Goal: Transaction & Acquisition: Register for event/course

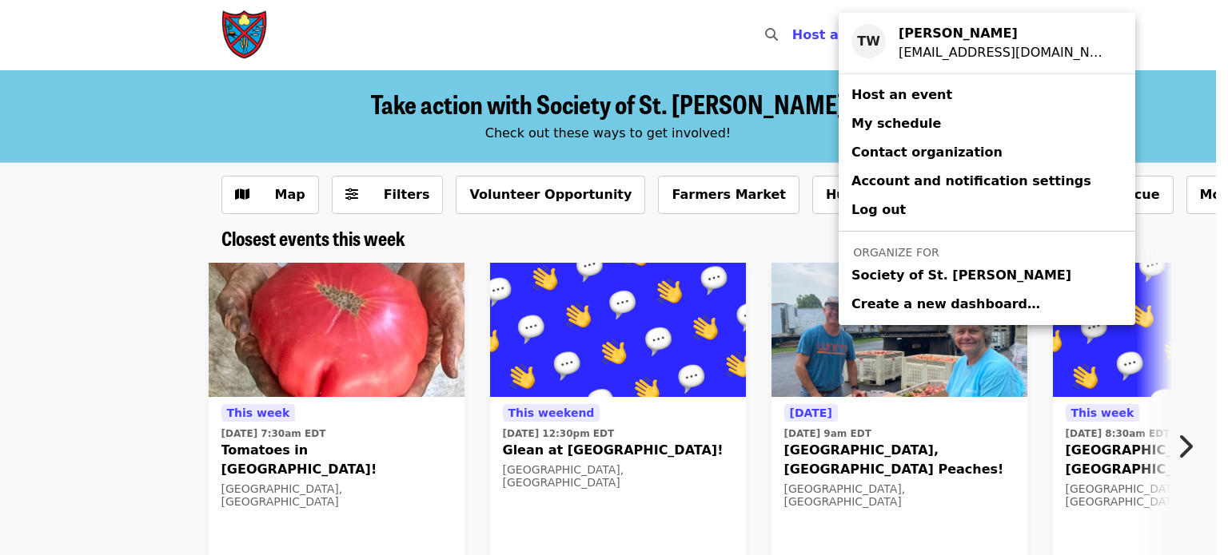
click at [882, 277] on span "Society of St. [PERSON_NAME]" at bounding box center [961, 275] width 220 height 19
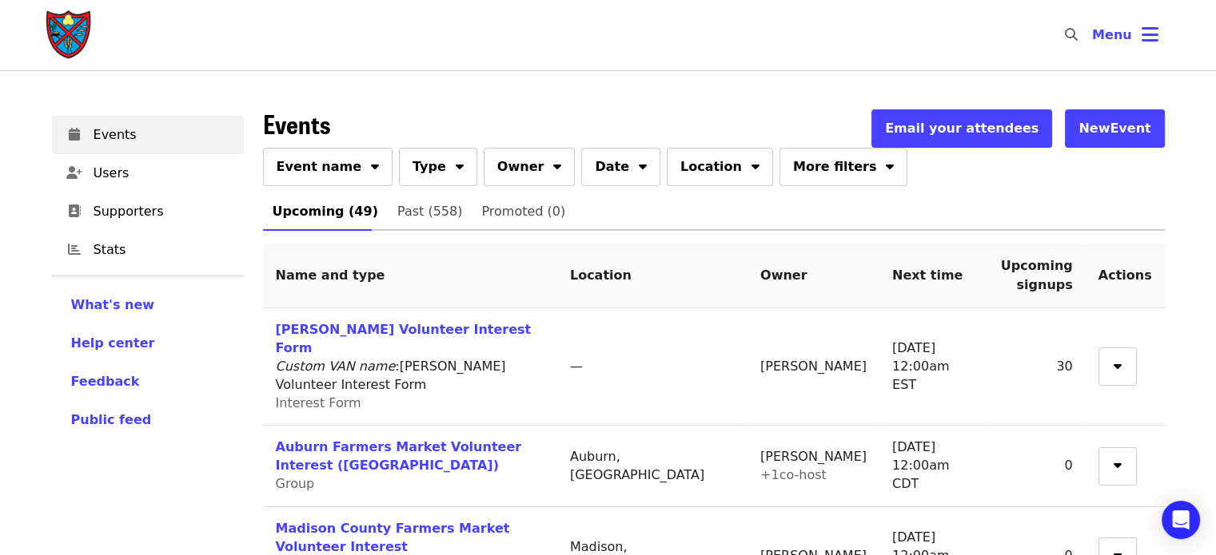
click at [343, 152] on button "Event name" at bounding box center [328, 167] width 130 height 38
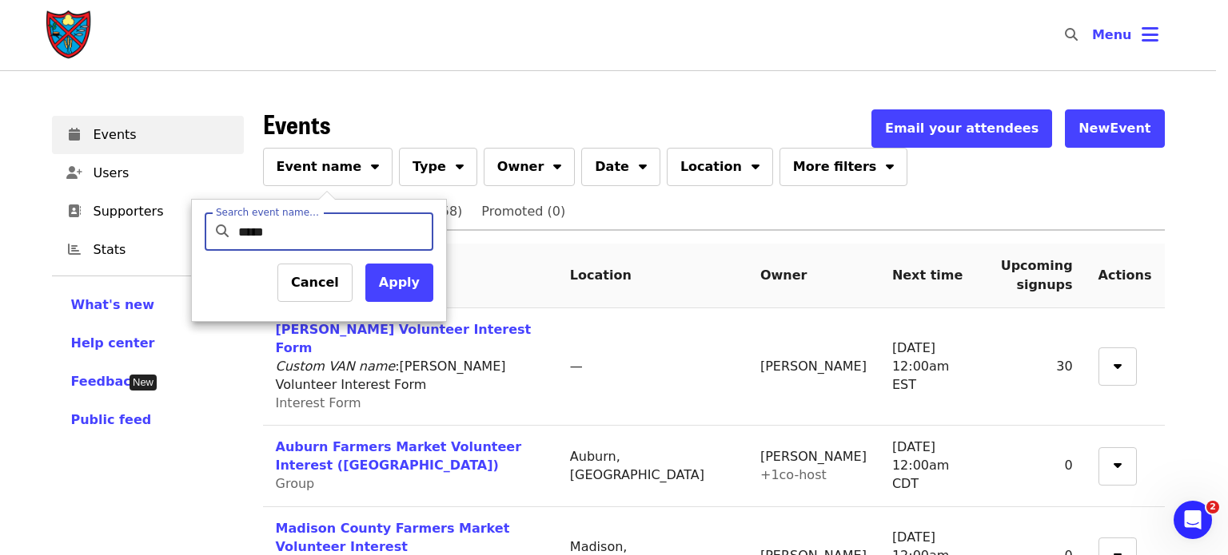
type input "******"
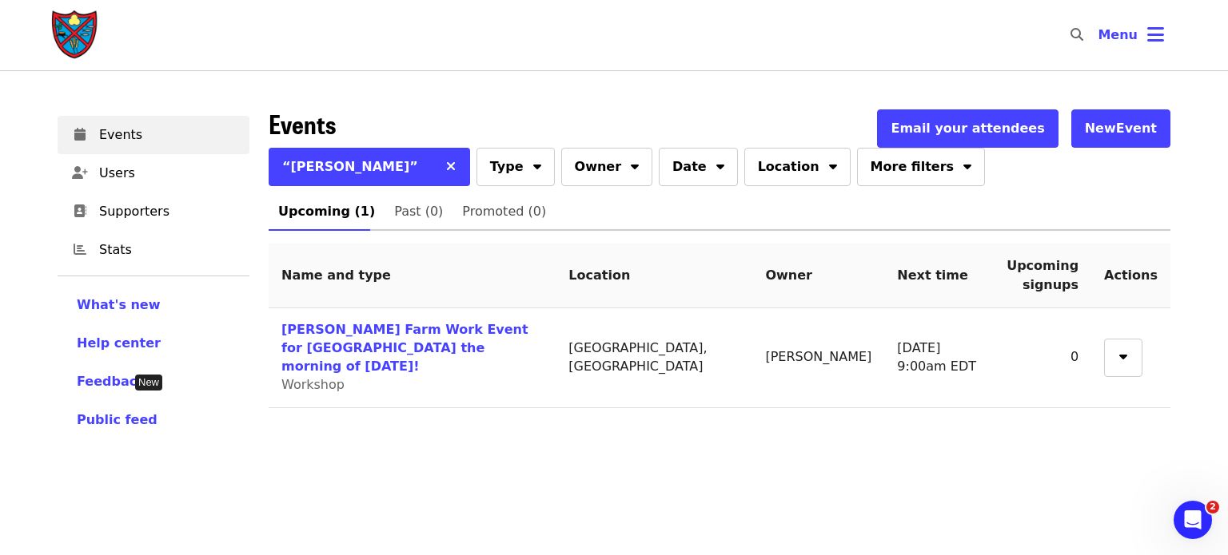
click at [301, 337] on link "[PERSON_NAME] Farm Work Event for [GEOGRAPHIC_DATA] the morning of [DATE]!" at bounding box center [404, 348] width 247 height 52
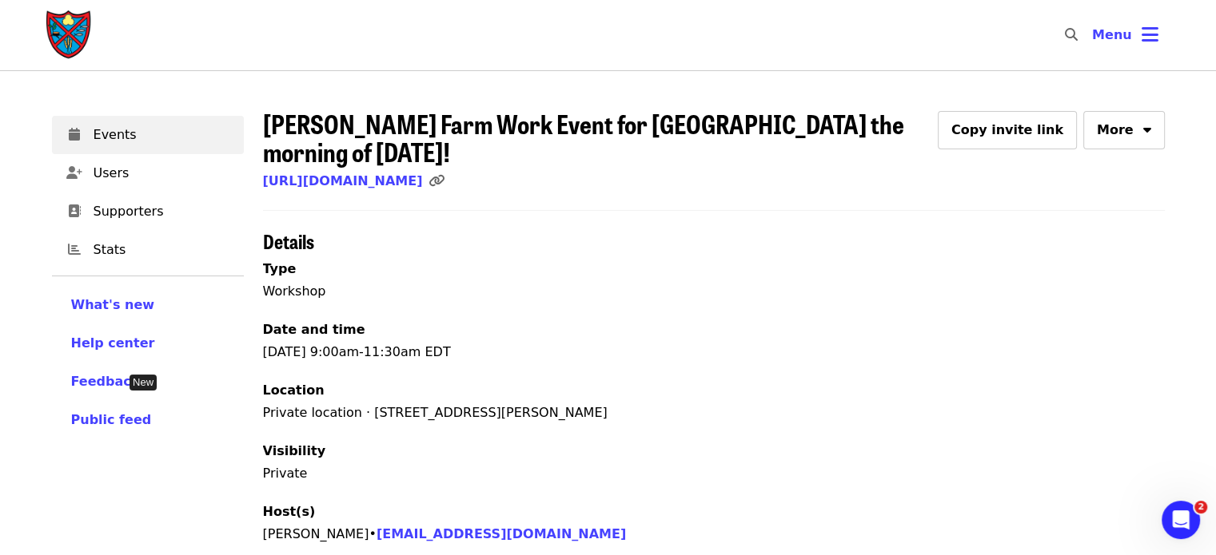
click at [368, 126] on span "[PERSON_NAME] Farm Work Event for [GEOGRAPHIC_DATA] the morning of [DATE]!" at bounding box center [583, 138] width 641 height 66
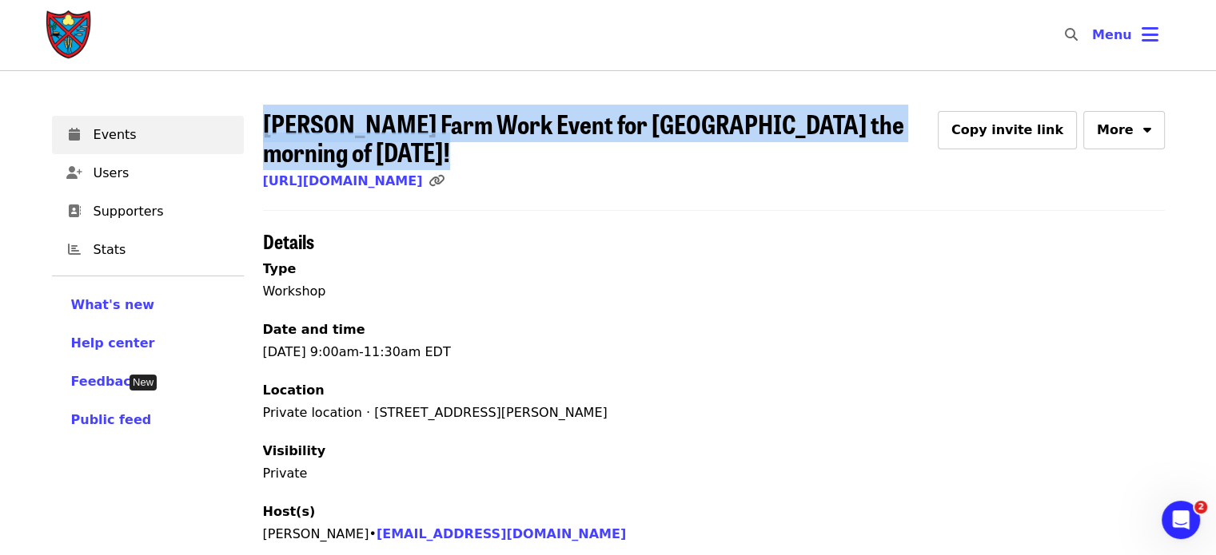
click at [368, 126] on span "[PERSON_NAME] Farm Work Event for [GEOGRAPHIC_DATA] the morning of [DATE]!" at bounding box center [583, 138] width 641 height 66
click at [423, 189] on link "[URL][DOMAIN_NAME]" at bounding box center [343, 180] width 160 height 15
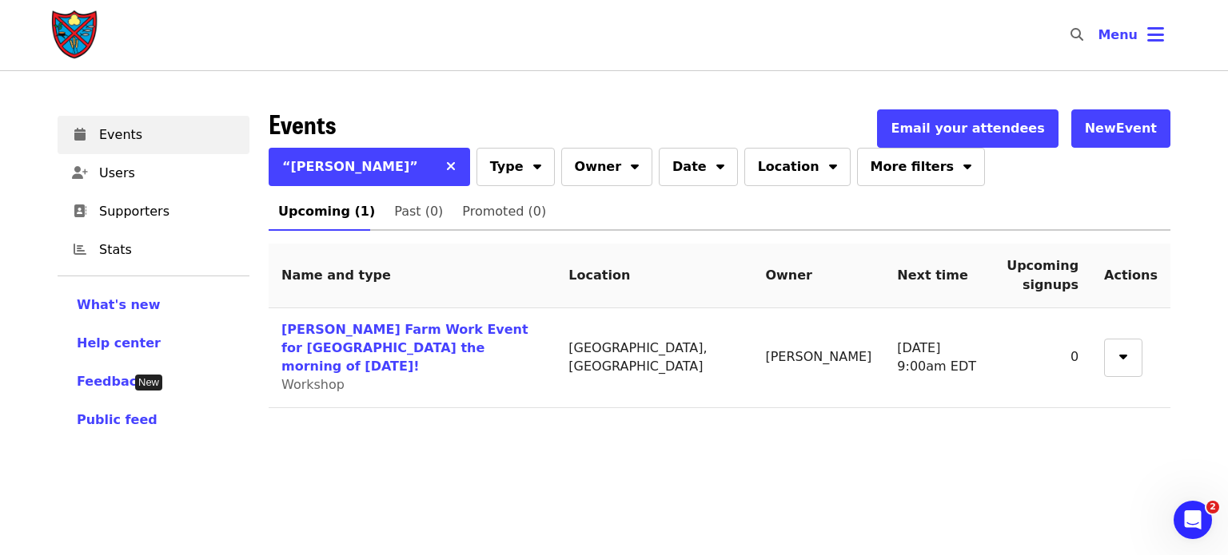
click at [419, 328] on link "[PERSON_NAME] Farm Work Event for [GEOGRAPHIC_DATA] the morning of [DATE]!" at bounding box center [404, 348] width 247 height 52
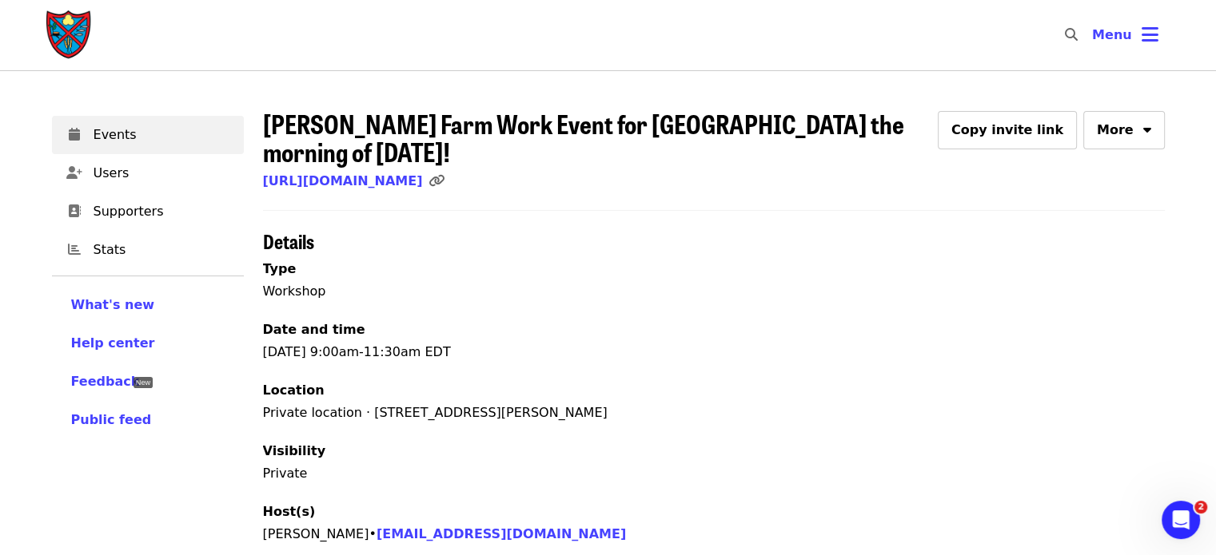
click at [1141, 34] on icon "bars icon" at bounding box center [1149, 34] width 17 height 23
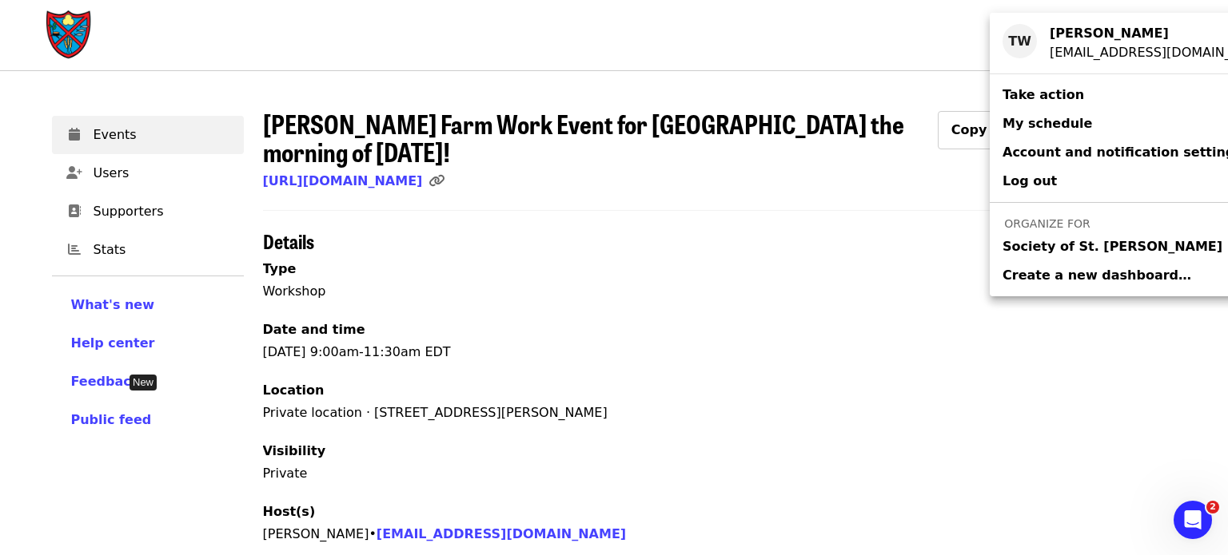
click at [1063, 246] on span "Society of St. [PERSON_NAME]" at bounding box center [1112, 246] width 220 height 19
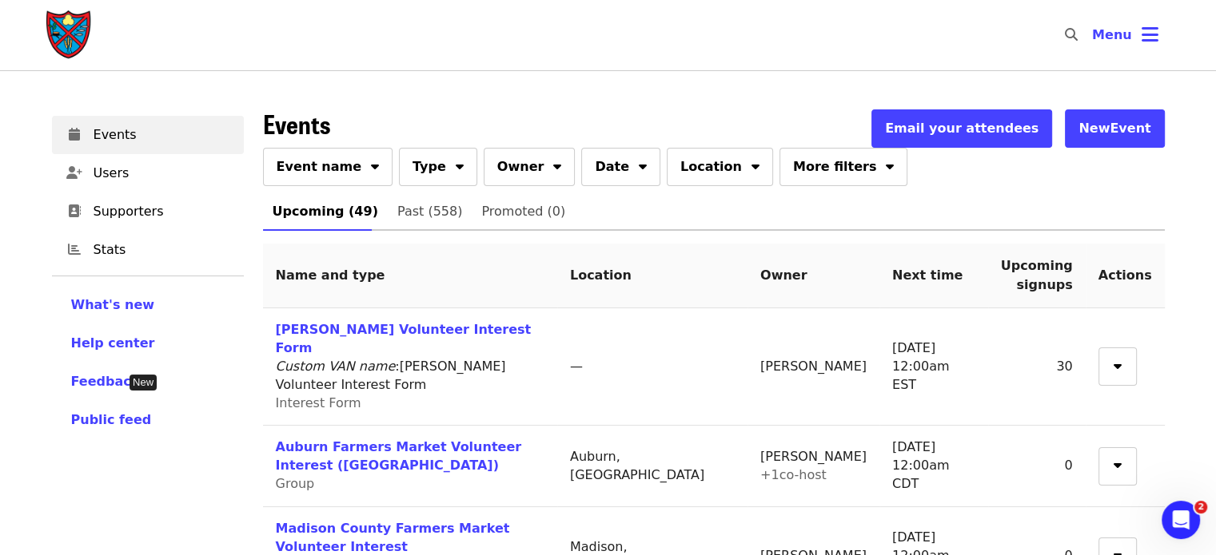
click at [315, 159] on span "Event name" at bounding box center [320, 166] width 86 height 19
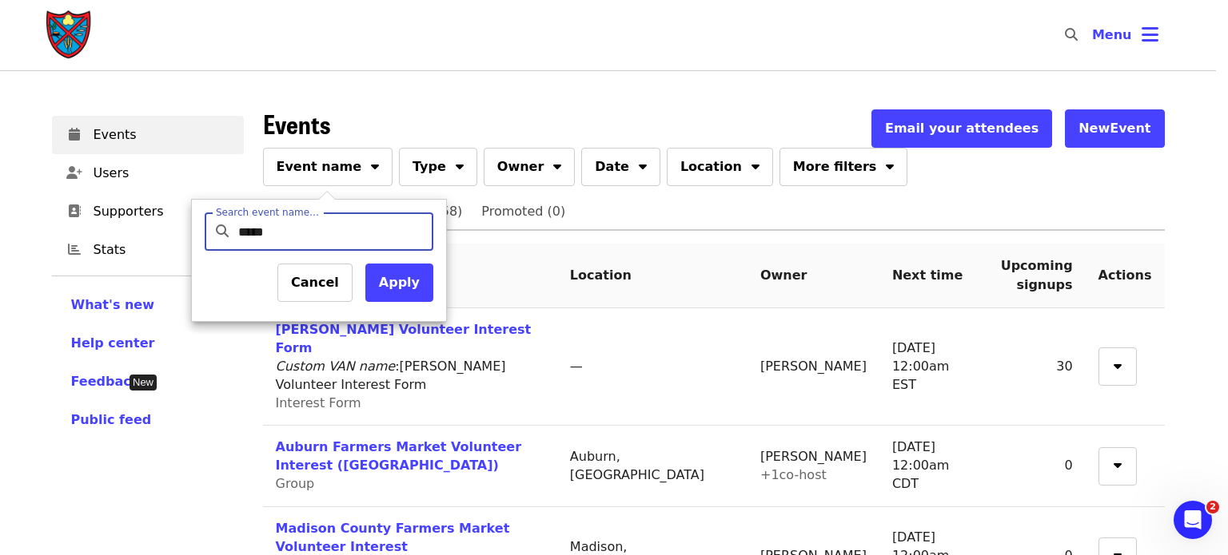
type input "******"
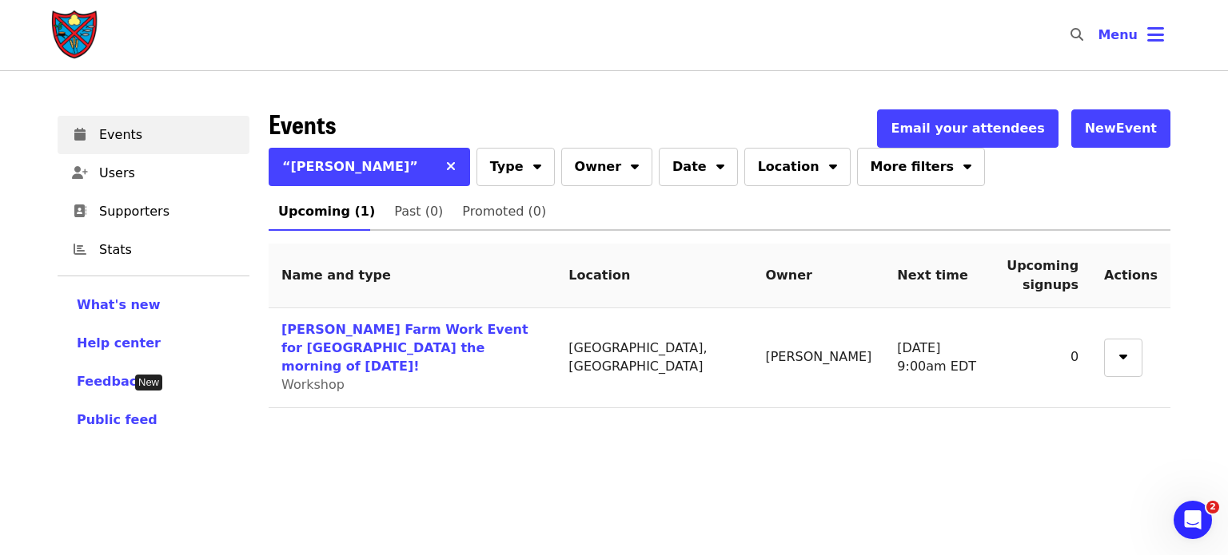
click at [302, 333] on link "[PERSON_NAME] Farm Work Event for [GEOGRAPHIC_DATA] the morning of [DATE]!" at bounding box center [404, 348] width 247 height 52
click at [1128, 33] on span "Menu" at bounding box center [1117, 34] width 40 height 15
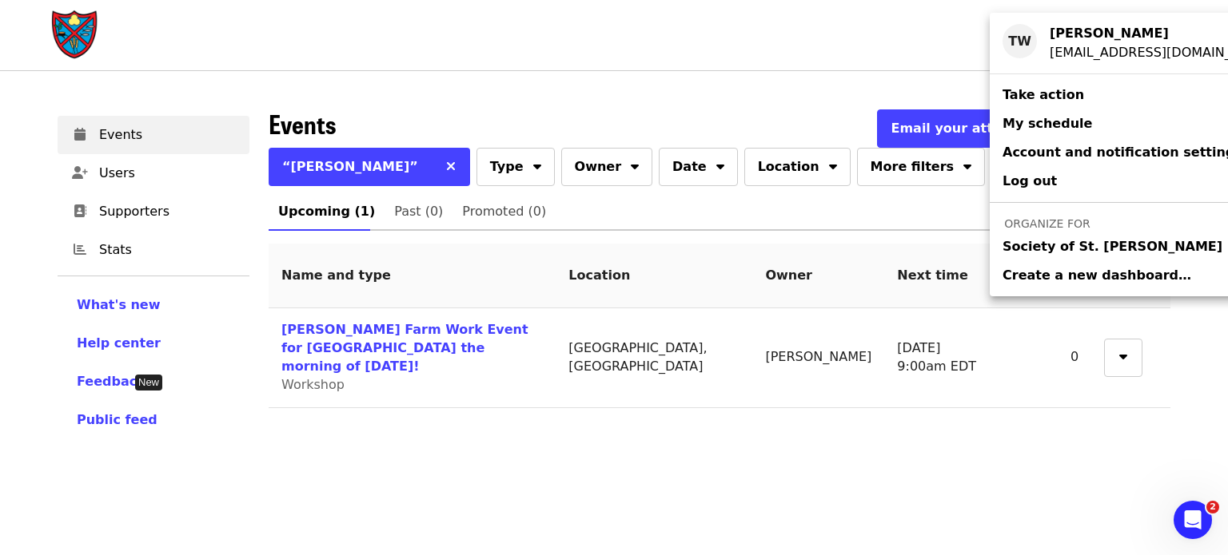
click at [1030, 239] on span "Society of St. [PERSON_NAME]" at bounding box center [1112, 246] width 220 height 19
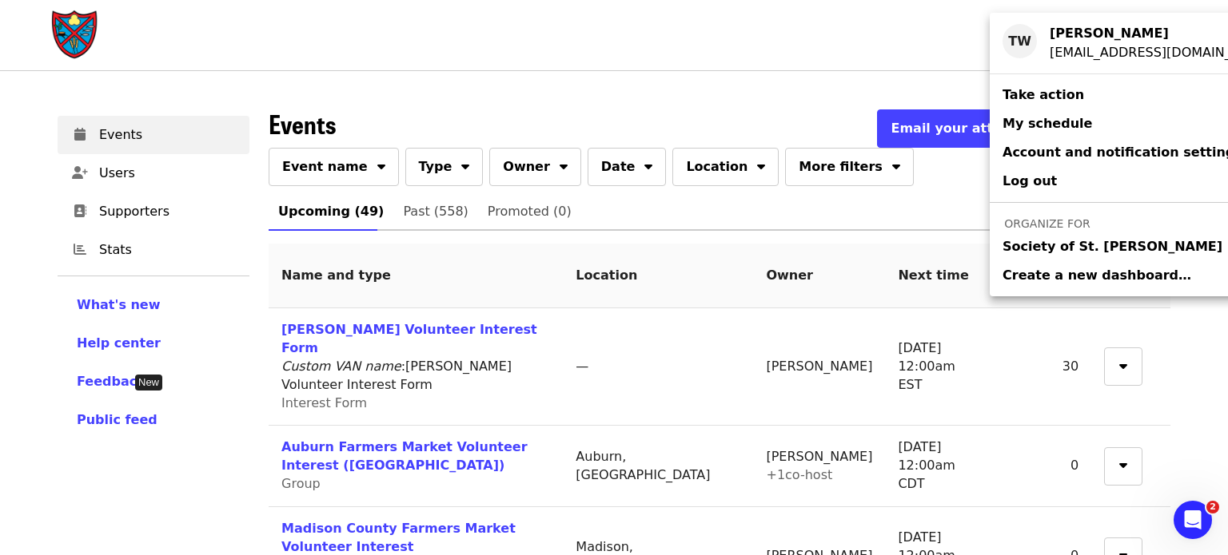
click at [365, 165] on div "Account menu" at bounding box center [614, 277] width 1228 height 555
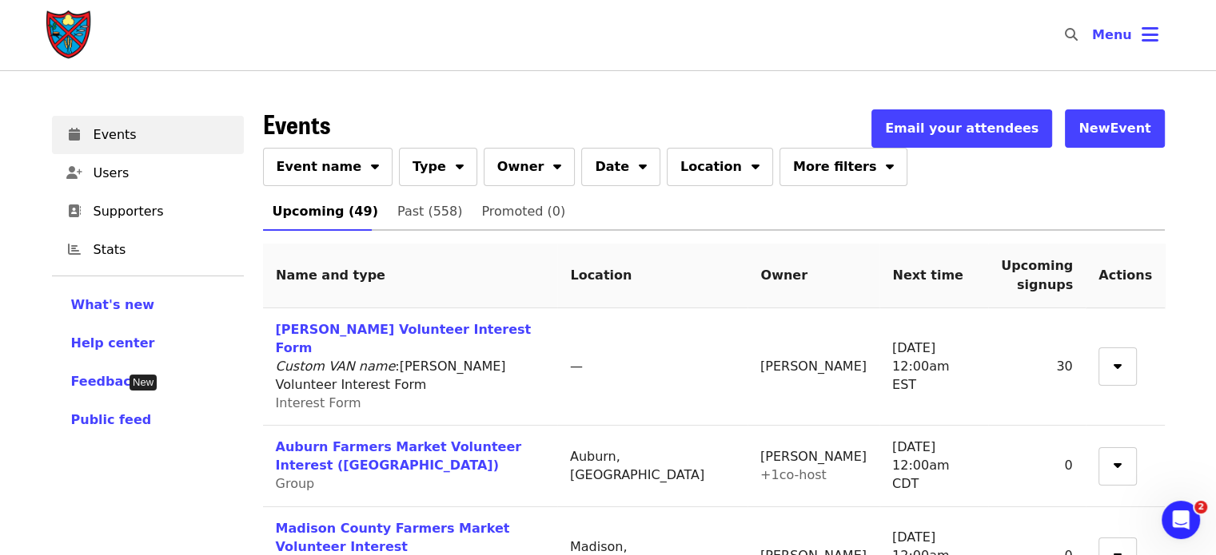
click at [511, 30] on nav "Skip to content ​ Menu" at bounding box center [608, 35] width 1151 height 70
click at [371, 169] on icon "sort-down icon" at bounding box center [375, 164] width 8 height 15
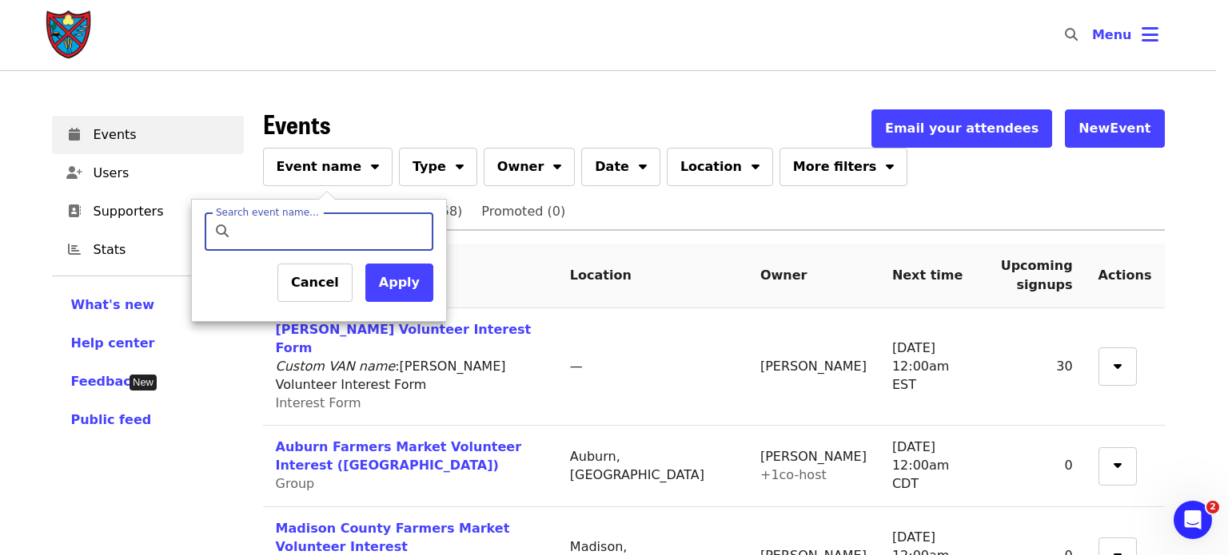
click at [262, 231] on input "Search event name…" at bounding box center [332, 232] width 189 height 38
type input "******"
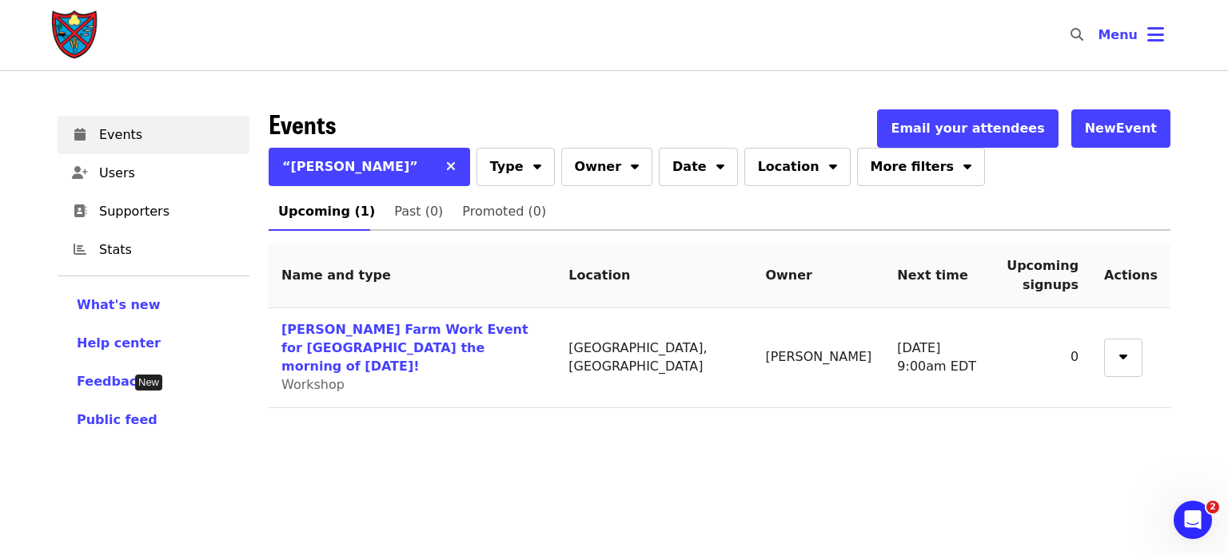
click at [338, 332] on link "[PERSON_NAME] Farm Work Event for [GEOGRAPHIC_DATA] the morning of [DATE]!" at bounding box center [404, 348] width 247 height 52
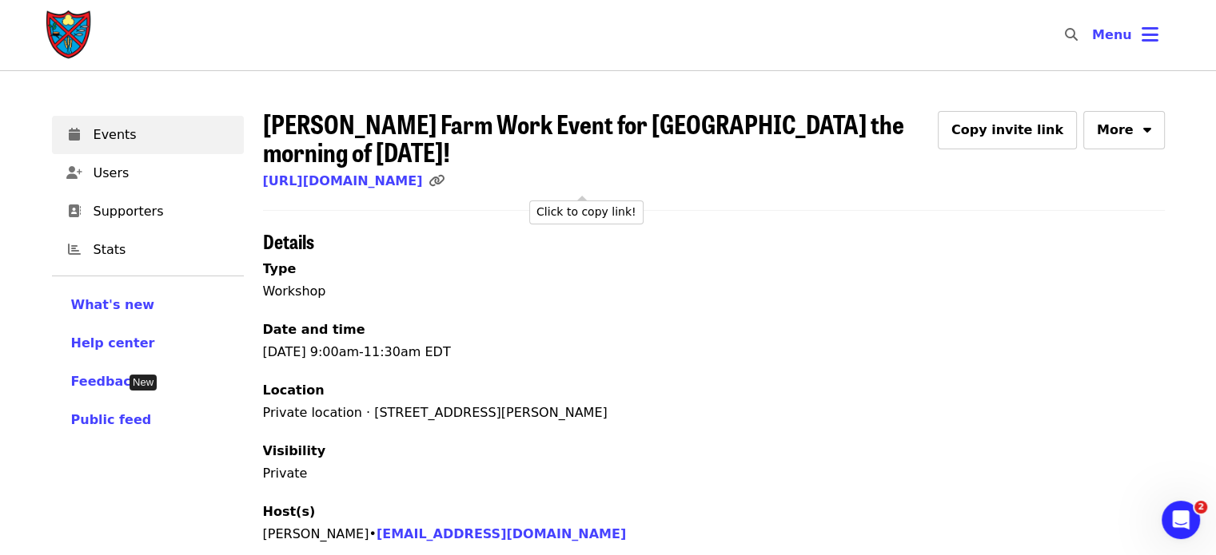
click at [444, 185] on icon "link icon" at bounding box center [436, 180] width 16 height 15
click at [1124, 42] on span "Menu" at bounding box center [1112, 34] width 40 height 15
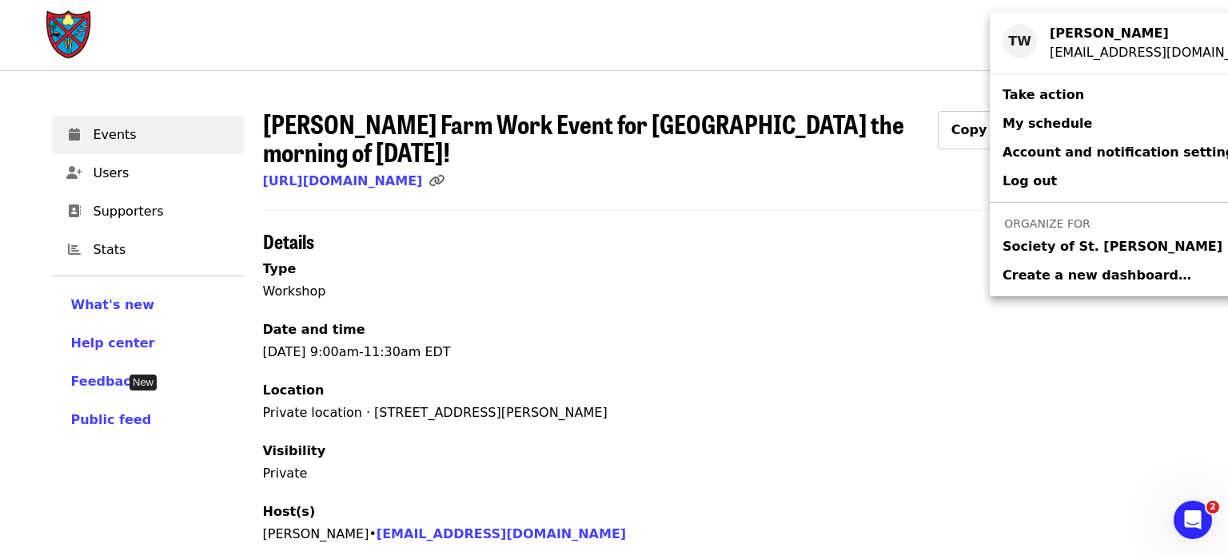
click at [929, 45] on div "Account menu" at bounding box center [614, 277] width 1228 height 555
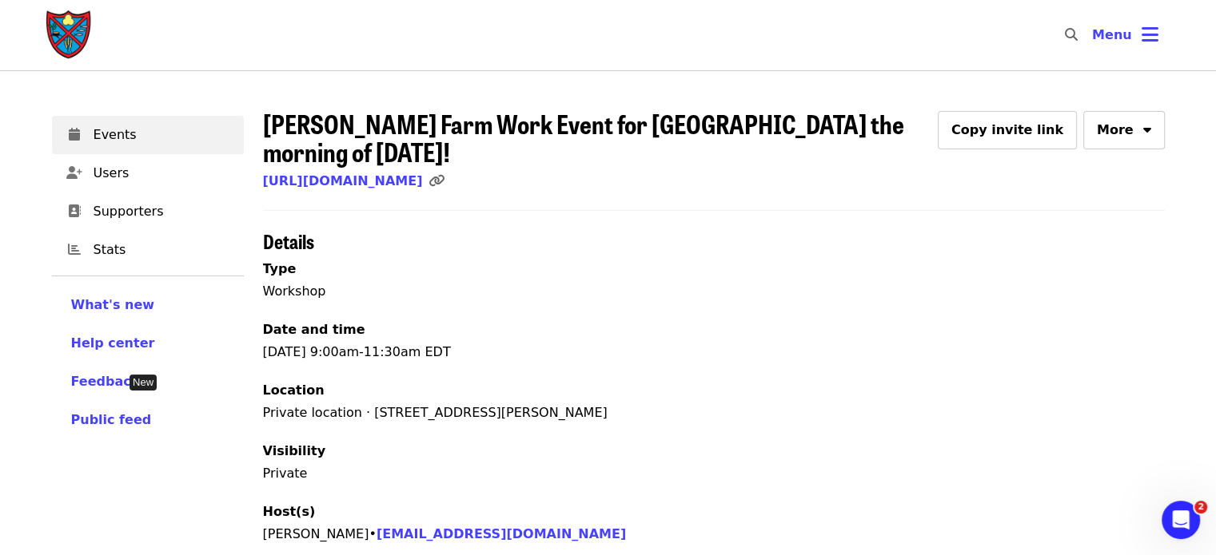
click at [1107, 39] on span "Menu" at bounding box center [1112, 34] width 40 height 15
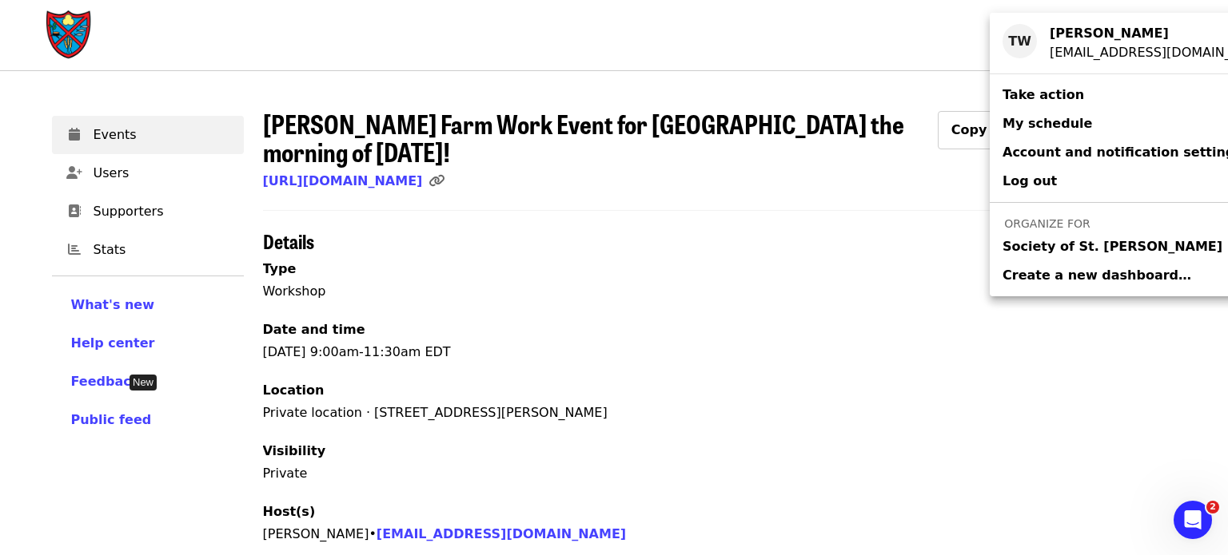
click at [1017, 185] on span "Log out" at bounding box center [1029, 180] width 54 height 15
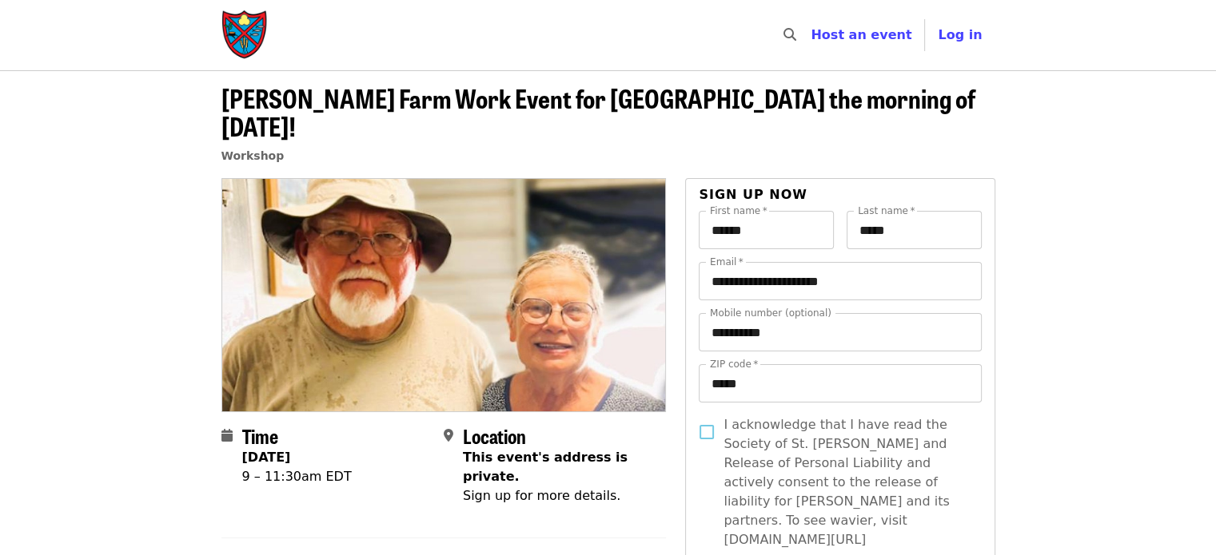
click at [966, 39] on span "Log in" at bounding box center [959, 34] width 44 height 15
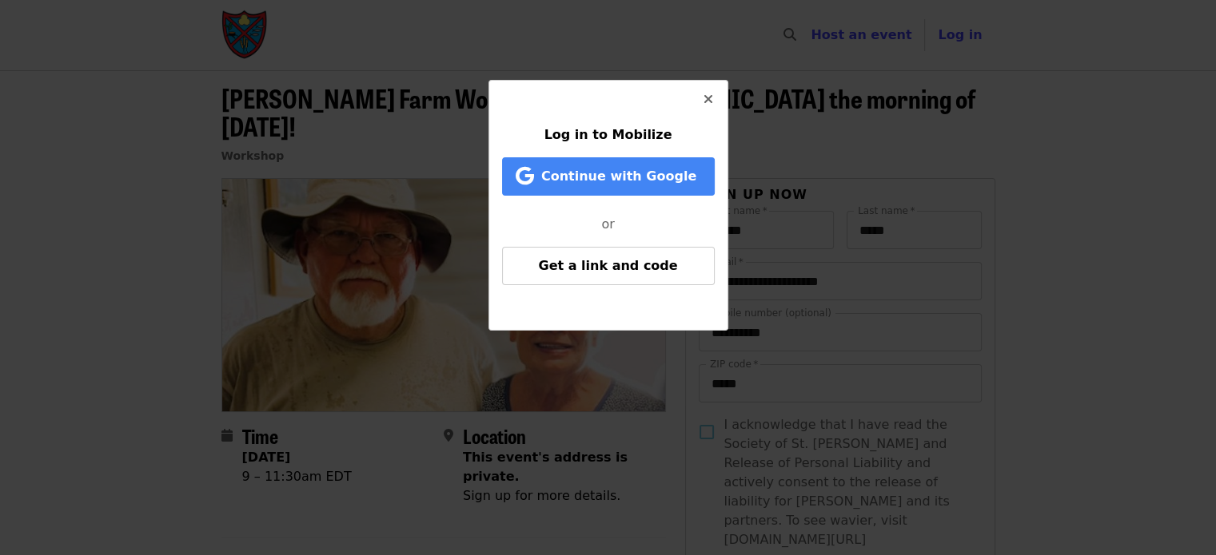
click at [617, 259] on span "Get a link and code" at bounding box center [607, 265] width 139 height 15
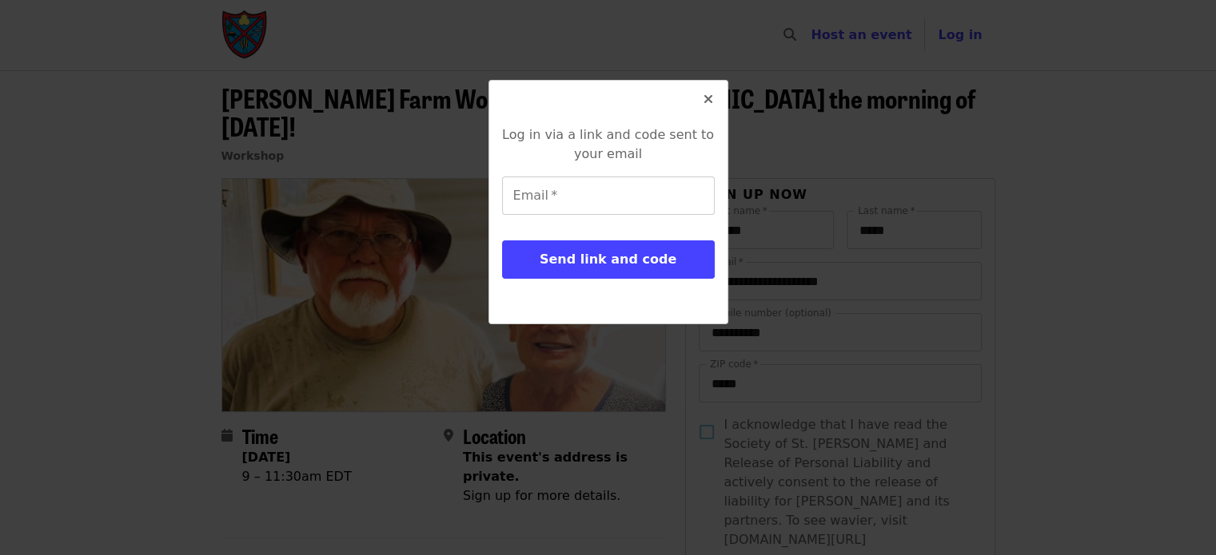
click at [570, 177] on input "Email   *" at bounding box center [608, 196] width 213 height 38
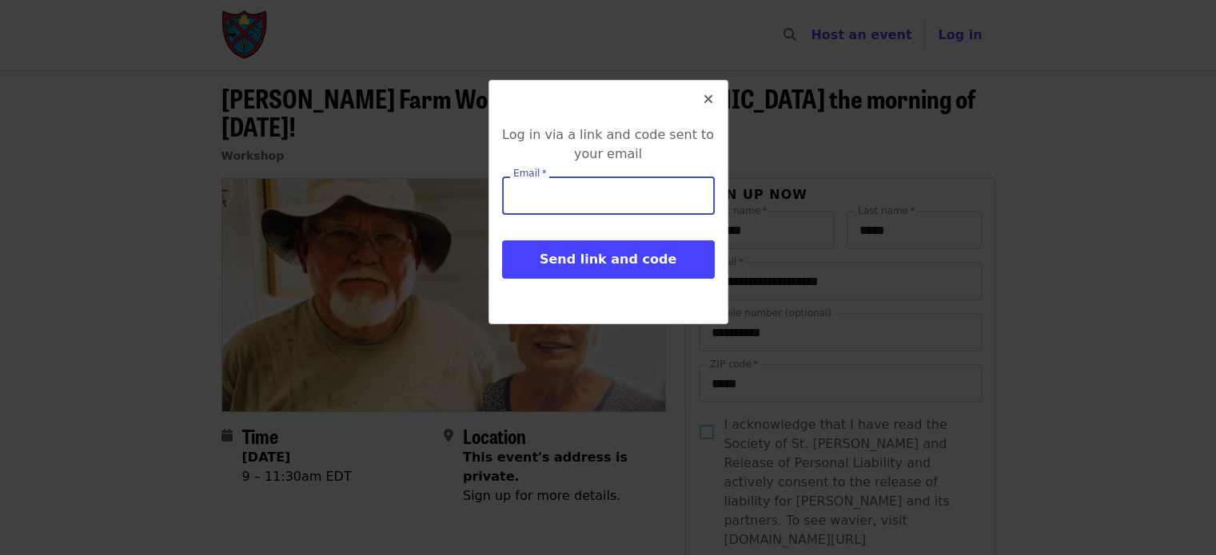
type input "**********"
click at [614, 252] on span "Send link and code" at bounding box center [607, 259] width 137 height 15
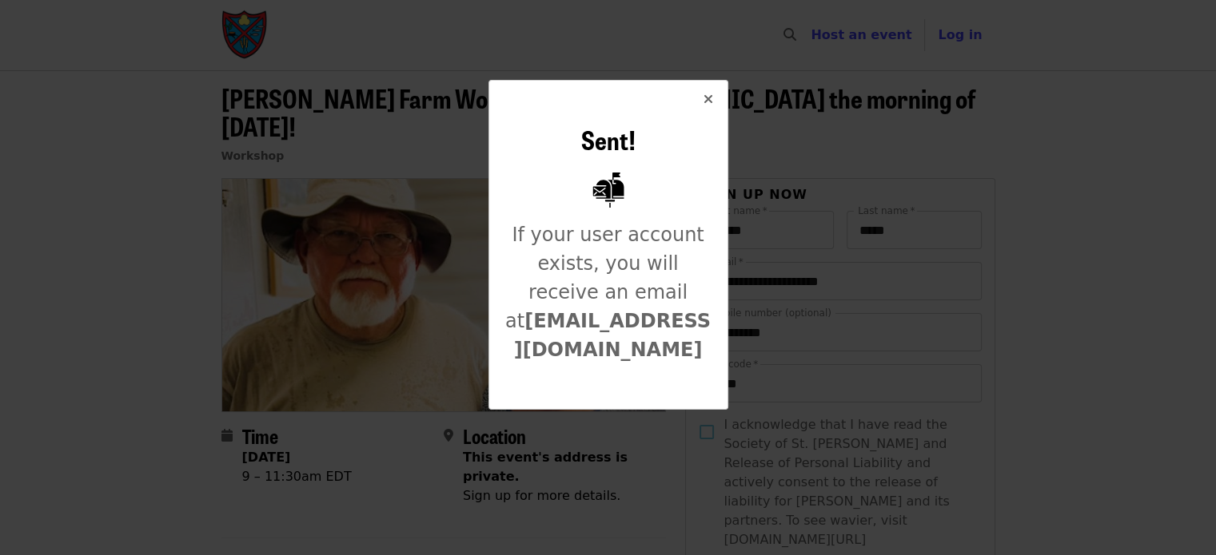
click at [708, 98] on icon "times icon" at bounding box center [708, 99] width 10 height 15
